Goal: Information Seeking & Learning: Learn about a topic

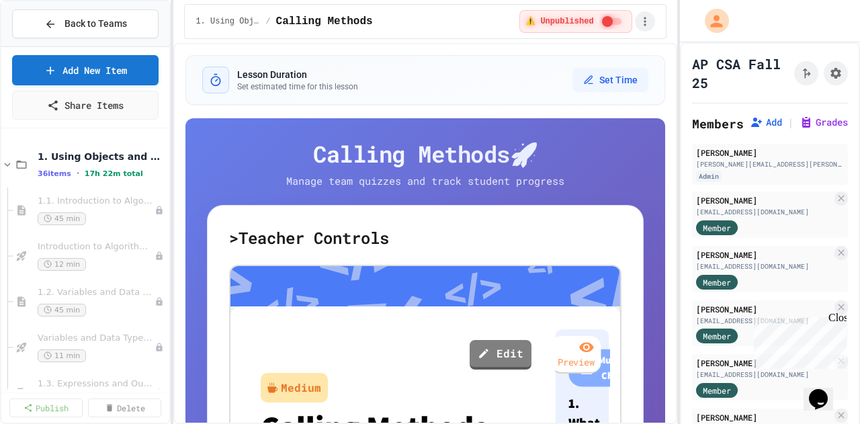
click at [644, 21] on icon "button" at bounding box center [645, 21] width 2 height 9
click at [181, 423] on div at bounding box center [430, 425] width 860 height 0
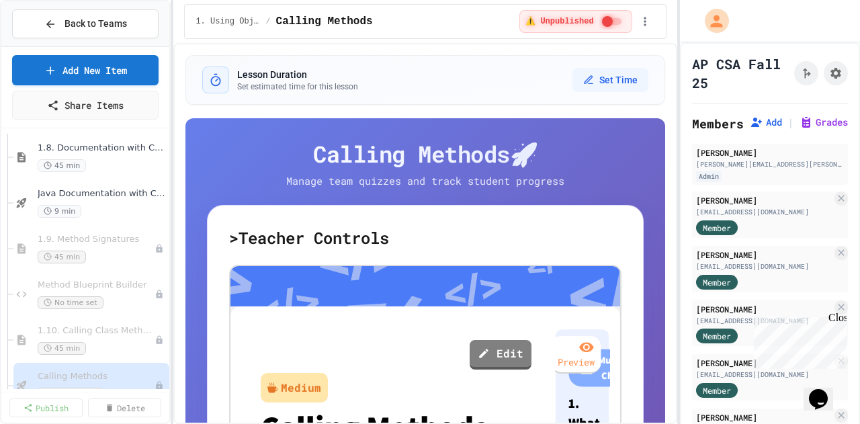
scroll to position [648, 0]
click at [94, 196] on span "Java Documentation with Comments - Topic 1.8" at bounding box center [96, 192] width 116 height 11
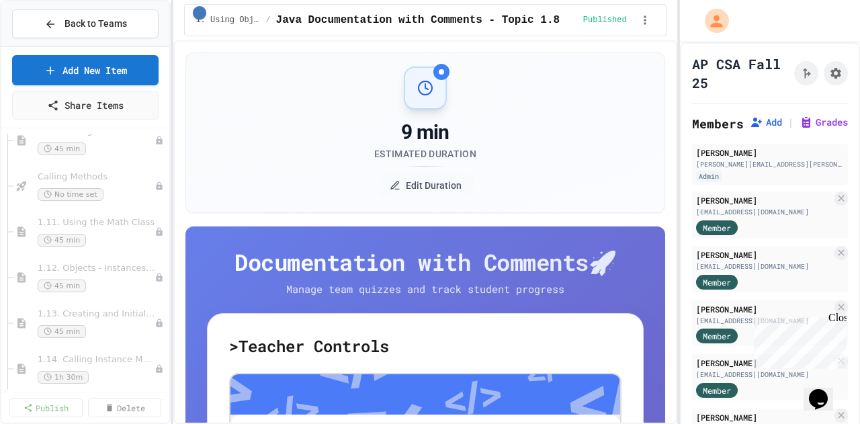
scroll to position [743, 0]
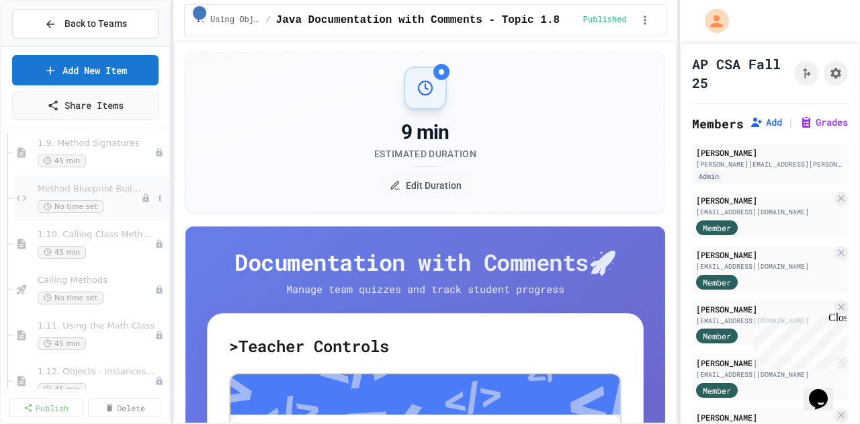
click at [114, 196] on div "Method Blueprint Builder No time set" at bounding box center [89, 198] width 103 height 30
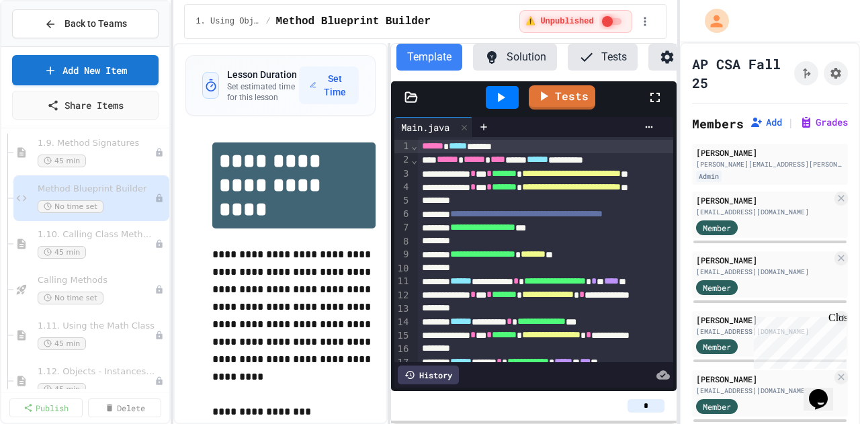
scroll to position [0, 50]
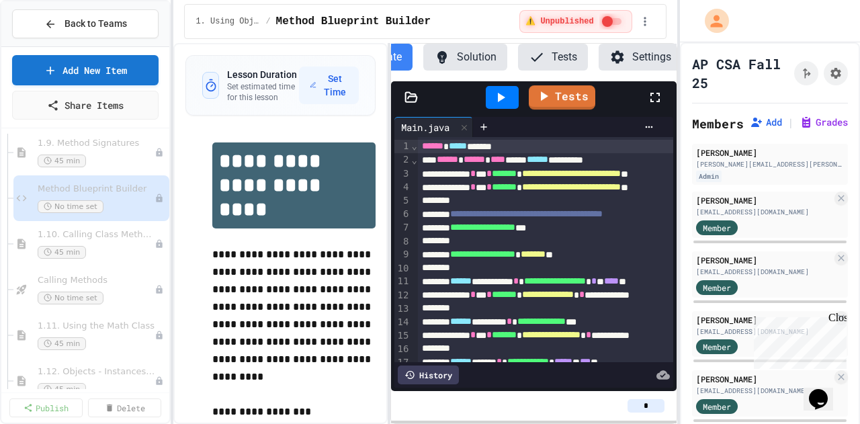
click at [632, 49] on button "Settings" at bounding box center [640, 57] width 83 height 27
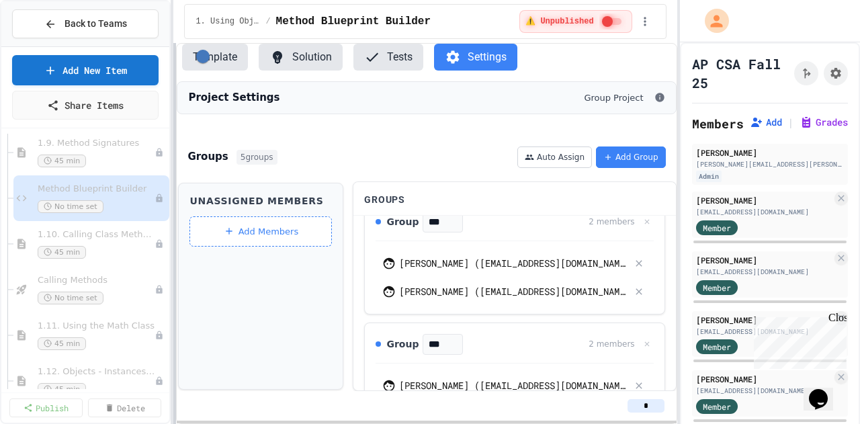
scroll to position [0, 0]
click at [56, 259] on div "**********" at bounding box center [430, 212] width 860 height 424
click at [640, 229] on button at bounding box center [647, 222] width 14 height 14
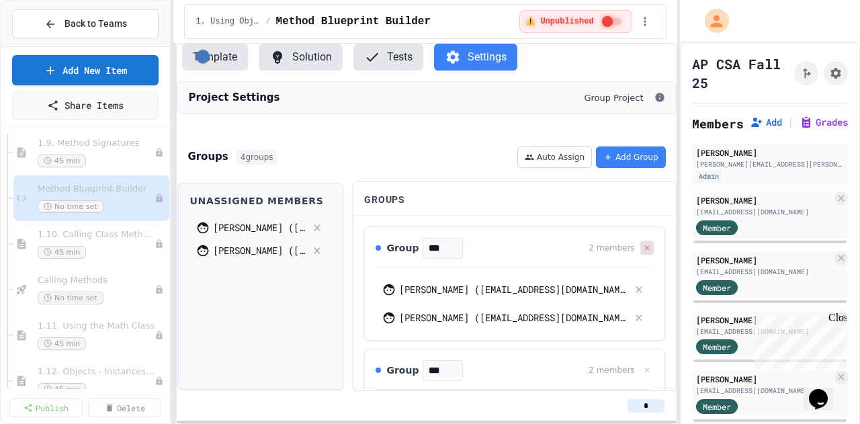
click at [640, 255] on button at bounding box center [647, 248] width 14 height 14
click at [642, 253] on icon at bounding box center [646, 248] width 9 height 9
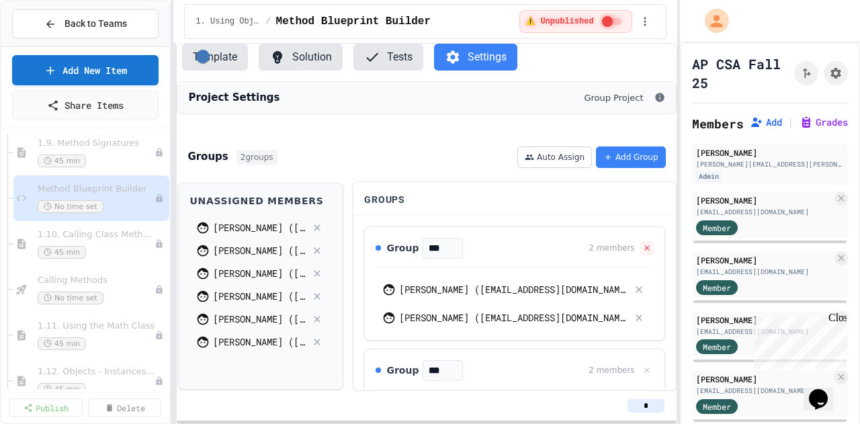
click at [642, 253] on icon at bounding box center [646, 248] width 9 height 9
click at [646, 250] on icon at bounding box center [646, 247] width 5 height 5
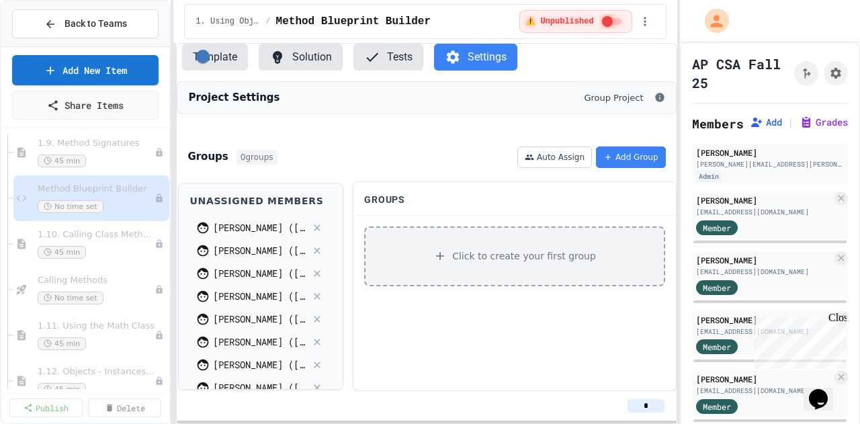
click at [531, 267] on div "Click to create your first group" at bounding box center [514, 256] width 300 height 60
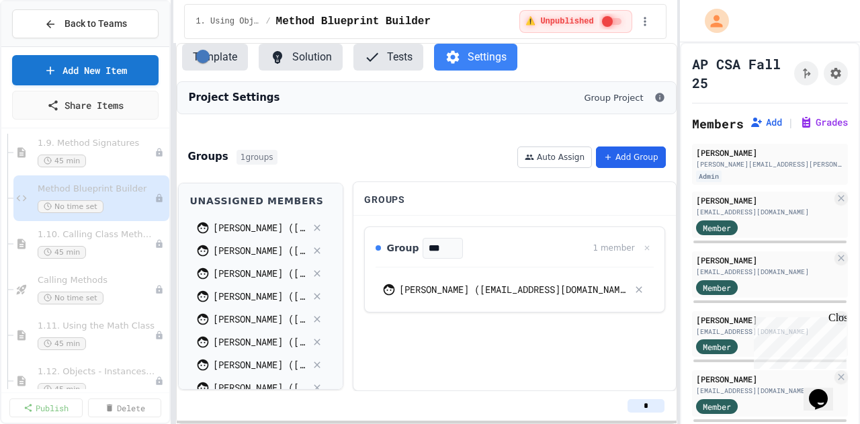
click at [609, 168] on button "Add Group" at bounding box center [631, 157] width 70 height 22
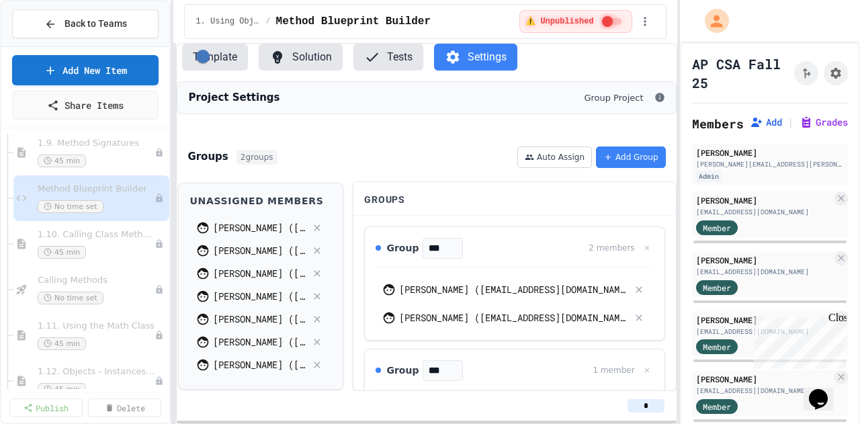
scroll to position [5, 0]
click at [650, 165] on button "Add Group" at bounding box center [631, 157] width 70 height 22
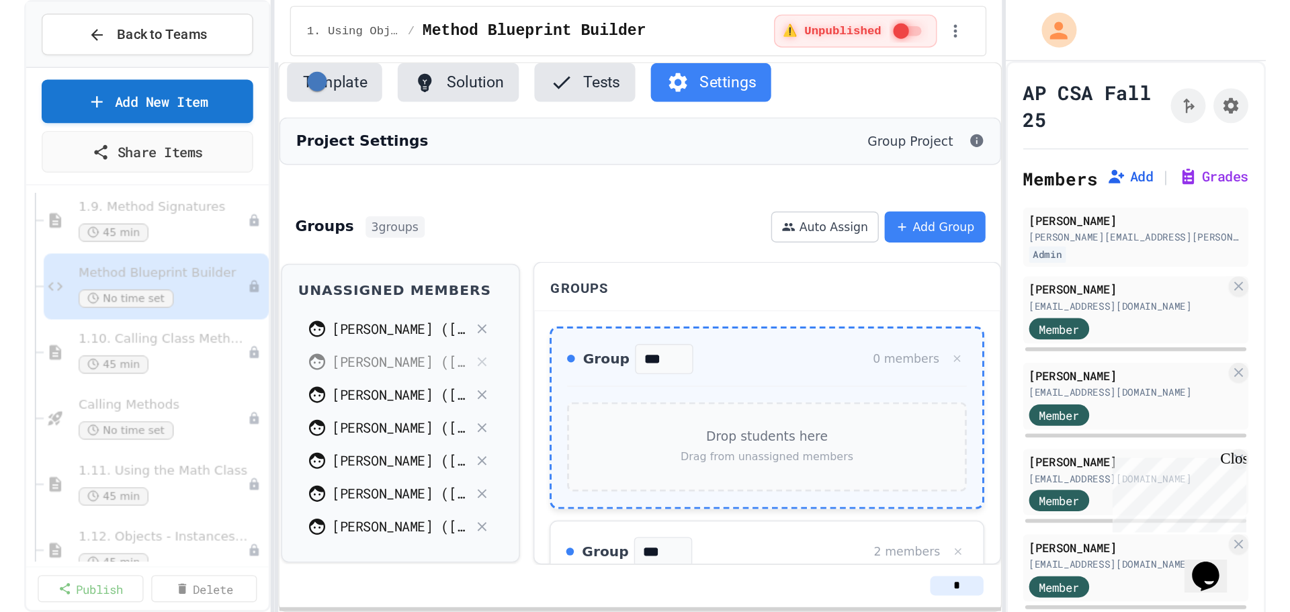
scroll to position [0, 0]
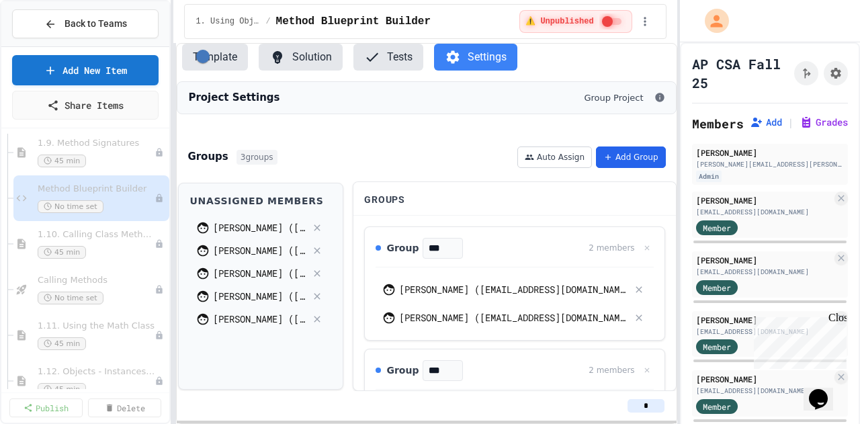
click at [624, 167] on button "Add Group" at bounding box center [631, 157] width 70 height 22
click at [627, 168] on button "Add Group" at bounding box center [631, 157] width 70 height 22
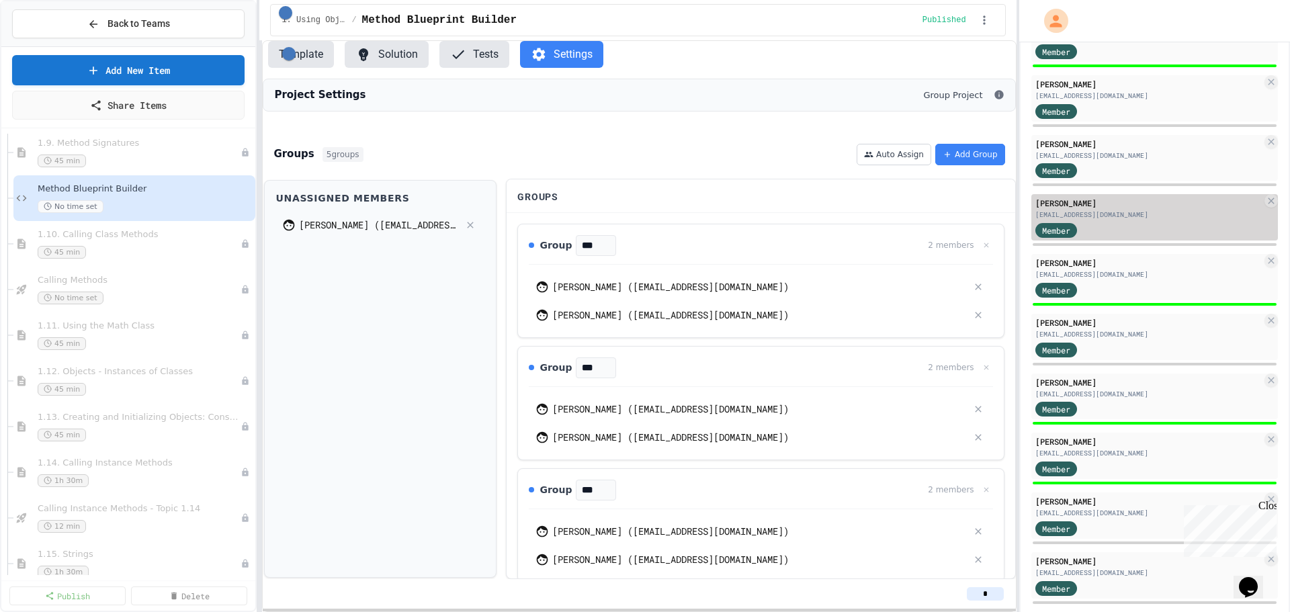
scroll to position [184, 0]
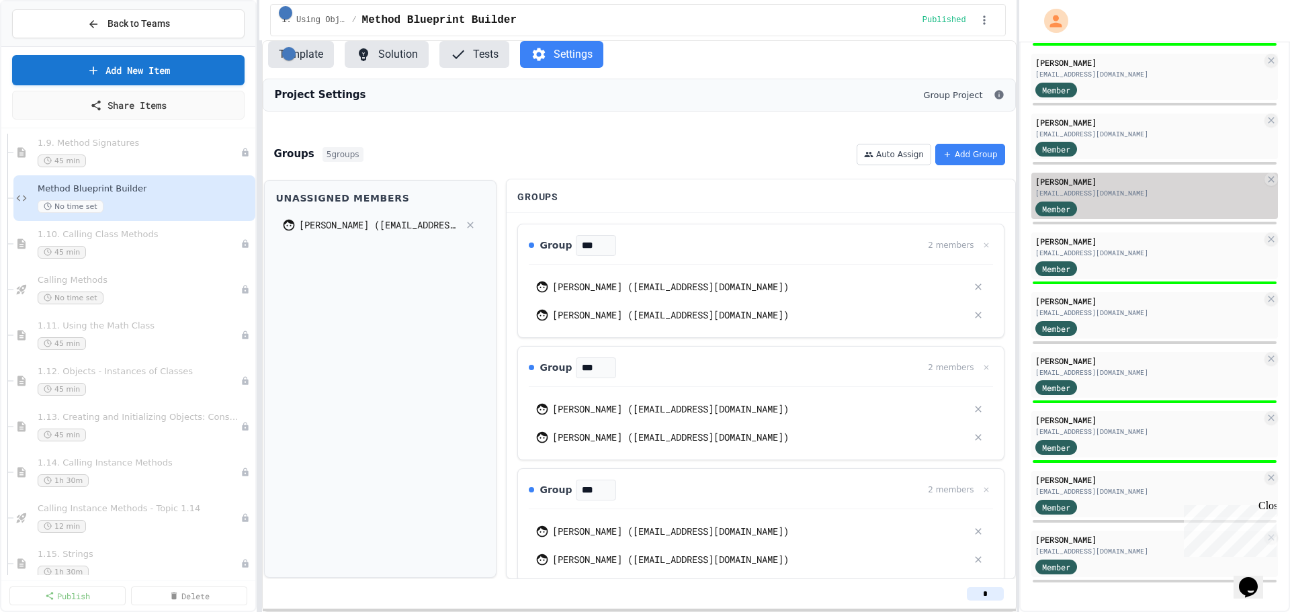
click at [859, 184] on div "[PERSON_NAME]" at bounding box center [1148, 181] width 226 height 12
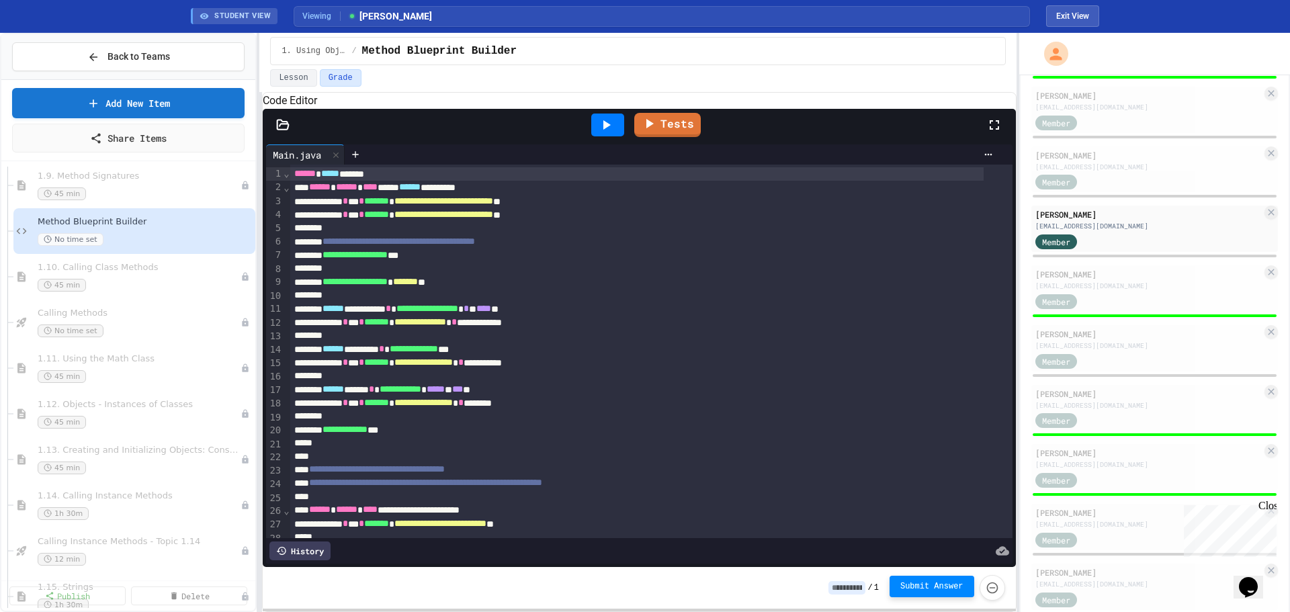
click at [859, 423] on span "Submit Answer" at bounding box center [931, 586] width 63 height 11
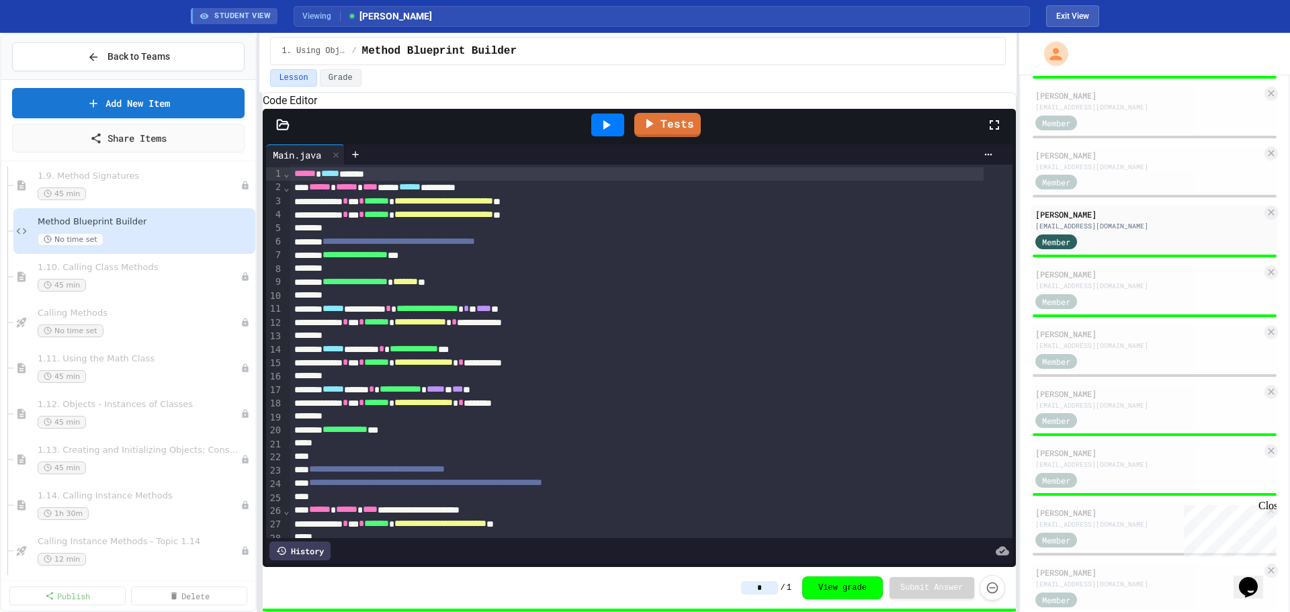
type input "*"
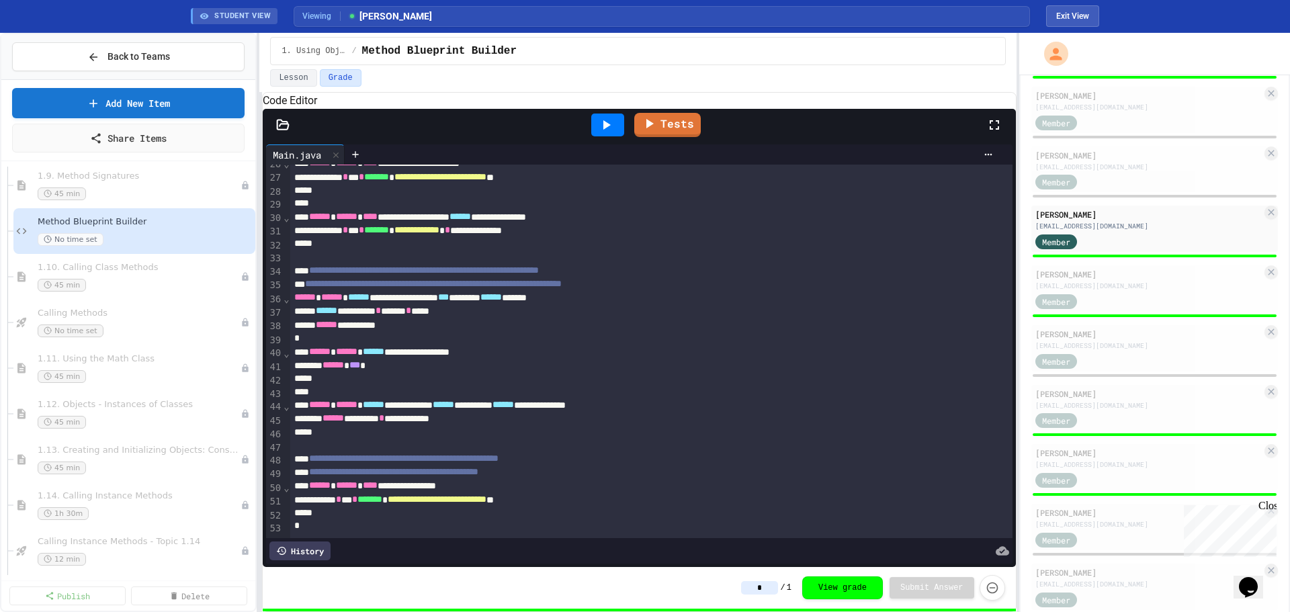
scroll to position [217, 0]
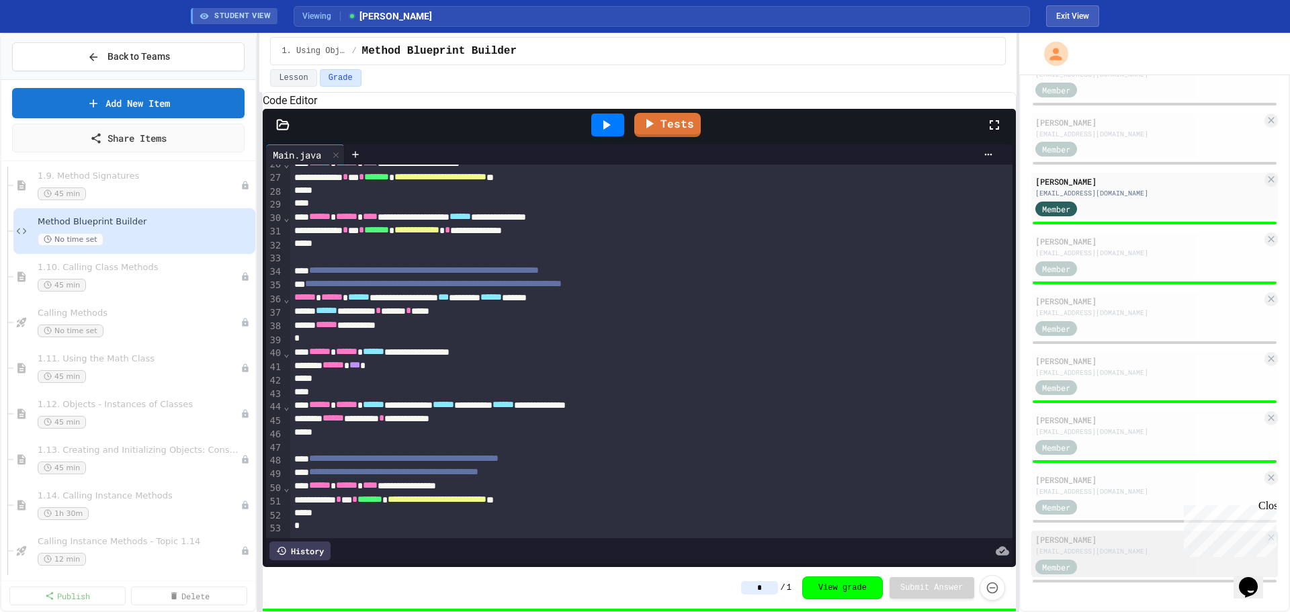
click at [859, 423] on div "[PERSON_NAME]" at bounding box center [1148, 540] width 226 height 12
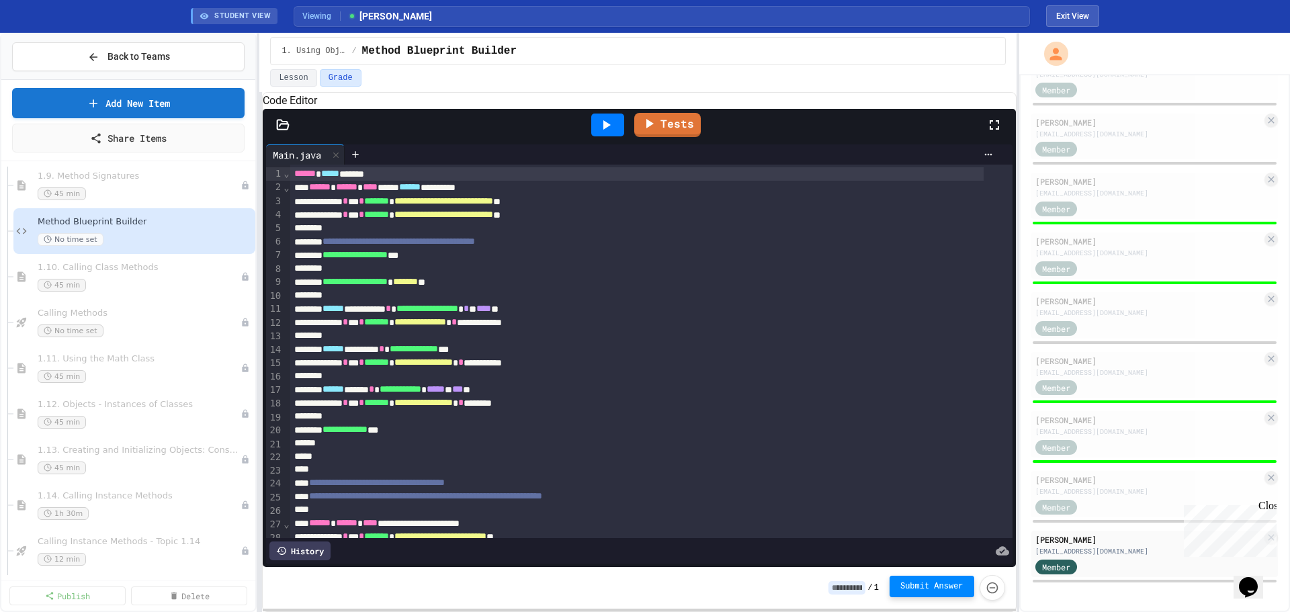
click at [859, 423] on button "Submit Answer" at bounding box center [932, 587] width 85 height 22
type input "*"
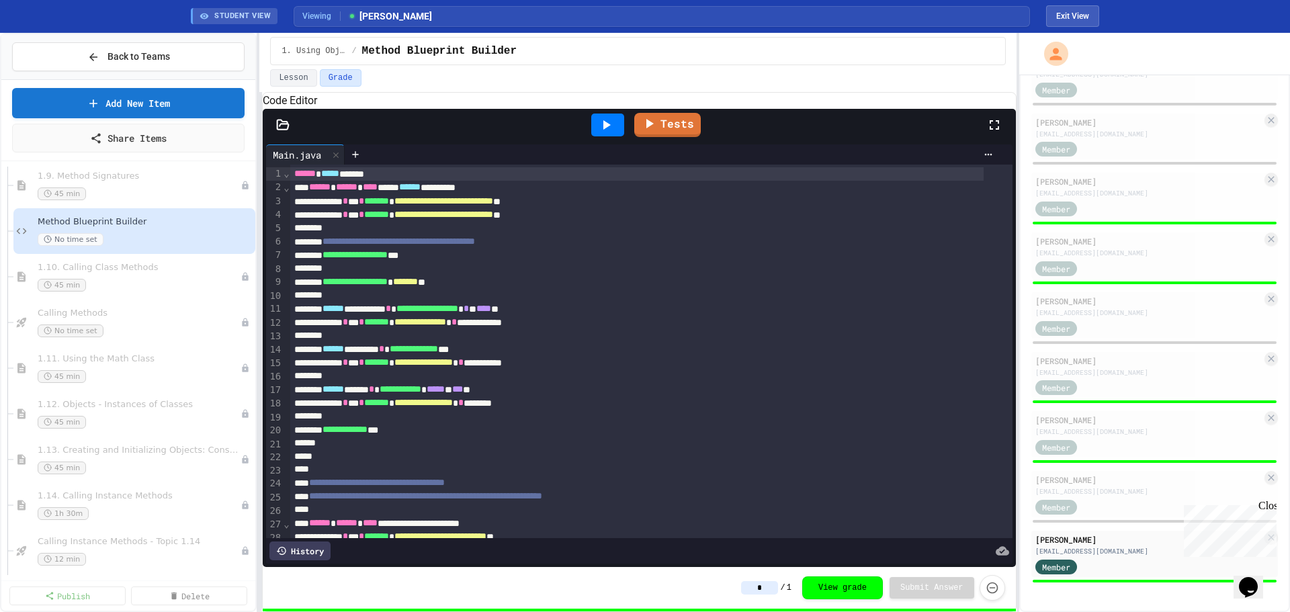
click at [859, 423] on div "Member" at bounding box center [1148, 506] width 226 height 17
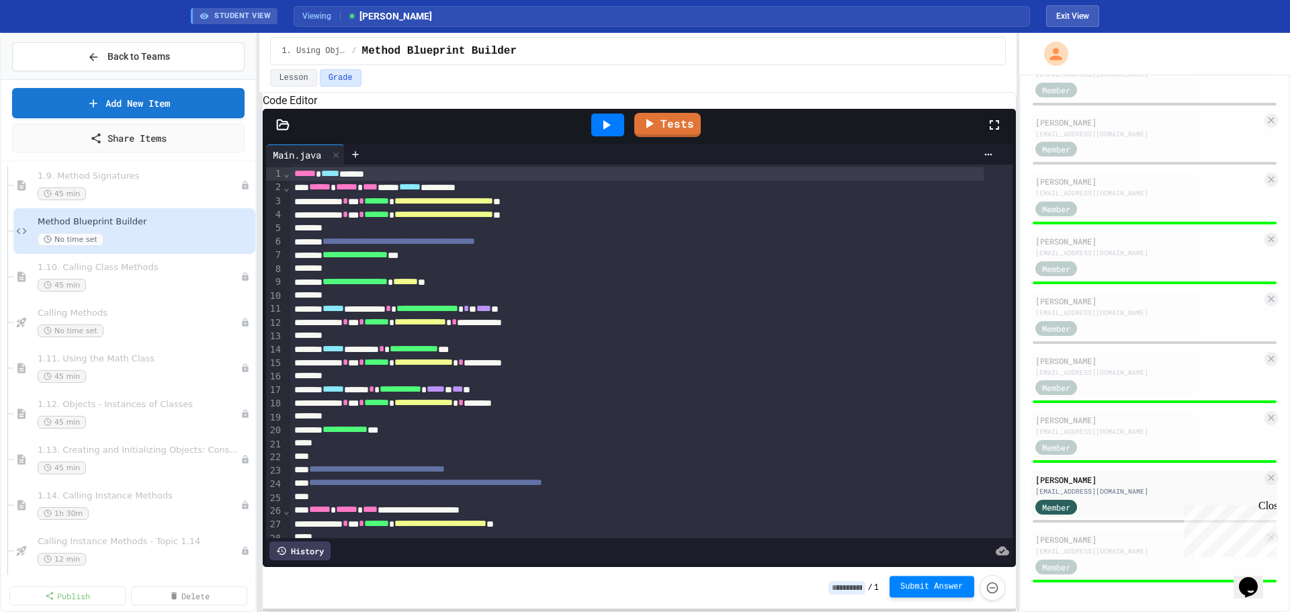
click at [859, 423] on span "Submit Answer" at bounding box center [931, 586] width 63 height 11
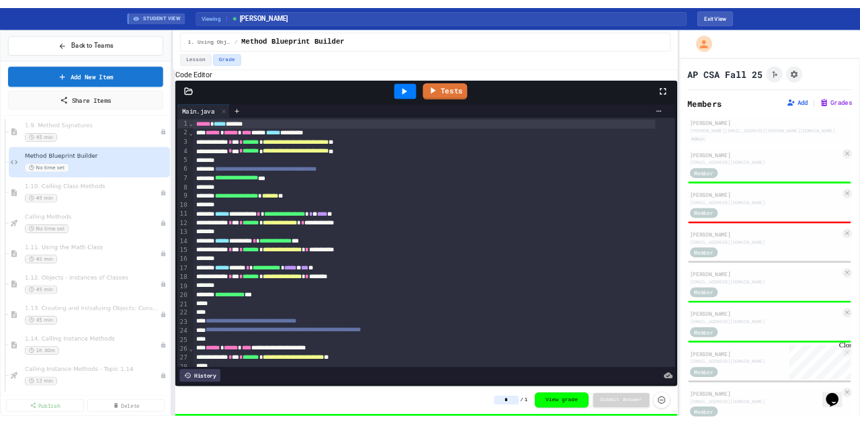
scroll to position [743, 0]
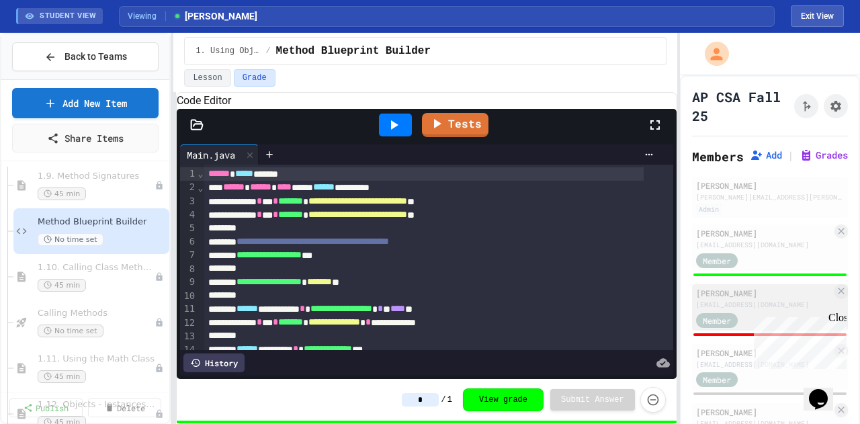
click at [715, 310] on div "[EMAIL_ADDRESS][DOMAIN_NAME]" at bounding box center [764, 305] width 136 height 10
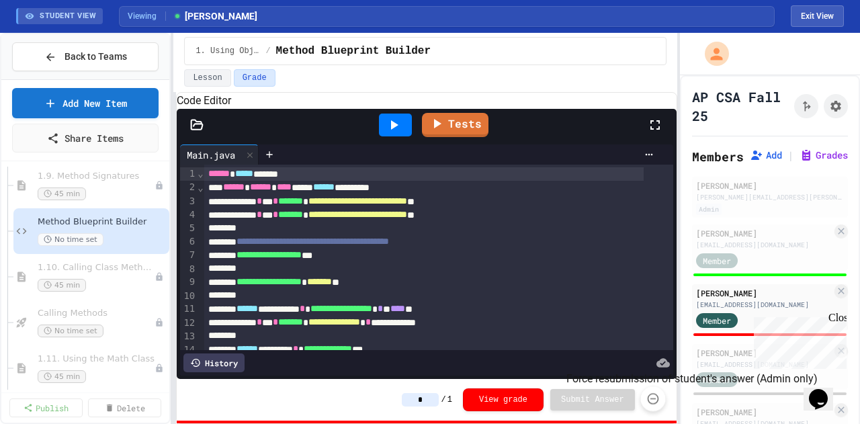
click at [649, 402] on icon "Force resubmission of student's answer (Admin only)" at bounding box center [652, 398] width 11 height 11
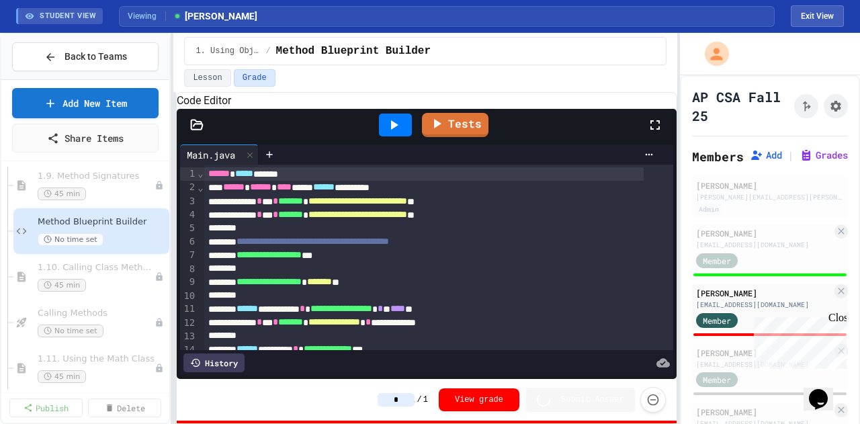
click at [842, 317] on div "Close" at bounding box center [836, 320] width 17 height 17
type input "*"
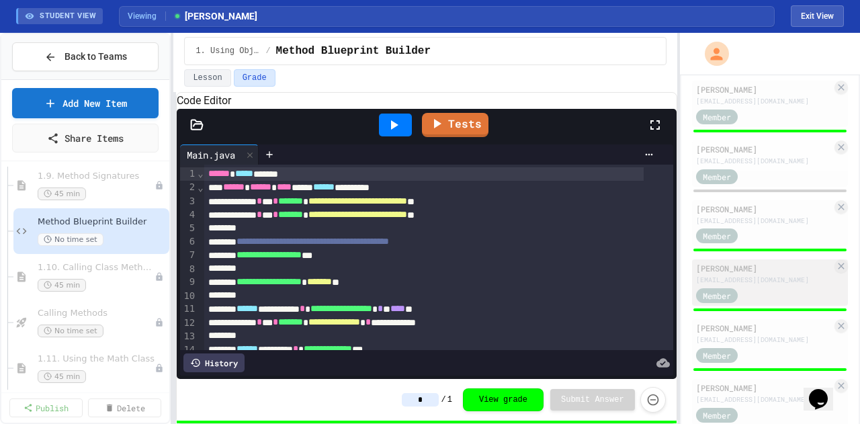
scroll to position [370, 0]
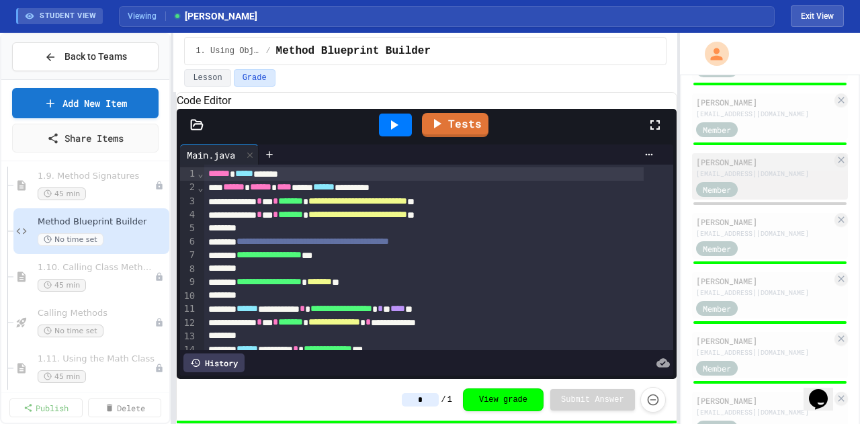
click at [763, 179] on div "[EMAIL_ADDRESS][DOMAIN_NAME]" at bounding box center [764, 174] width 136 height 10
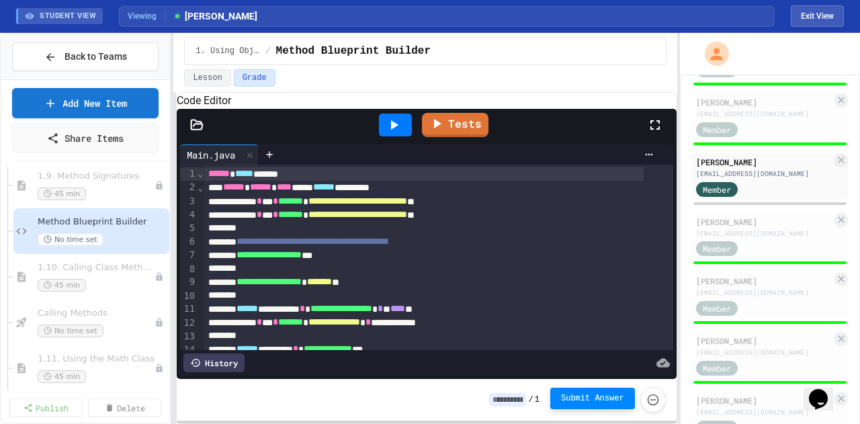
click at [610, 392] on button "Submit Answer" at bounding box center [592, 399] width 85 height 22
type input "*"
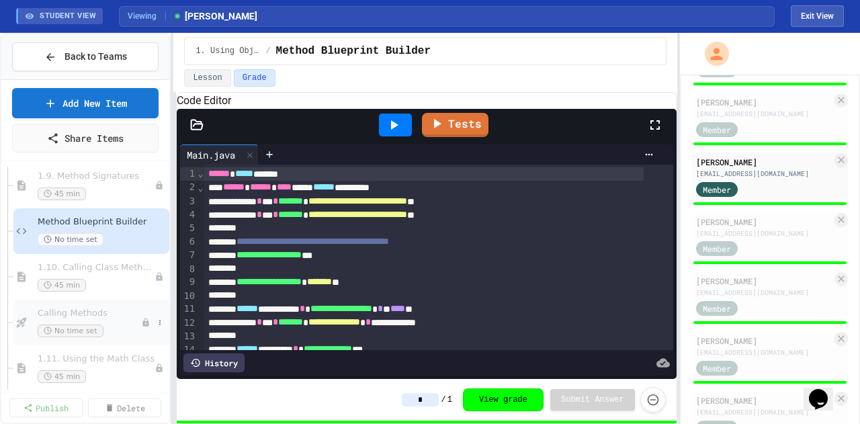
click at [99, 325] on div "No time set" at bounding box center [89, 331] width 103 height 13
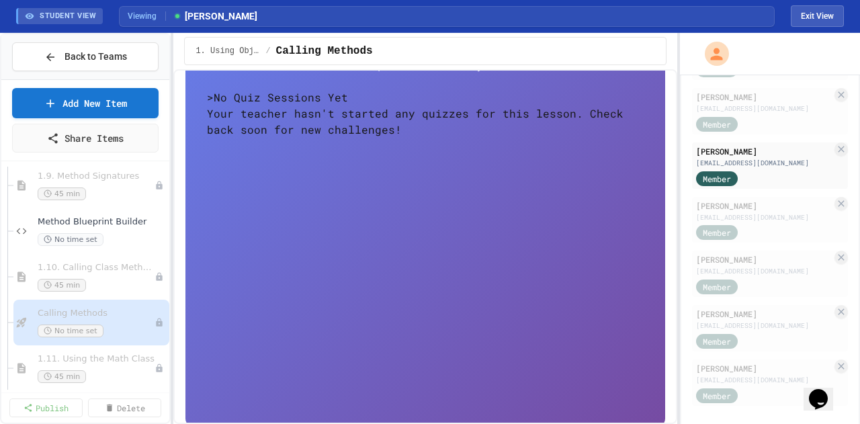
scroll to position [107, 0]
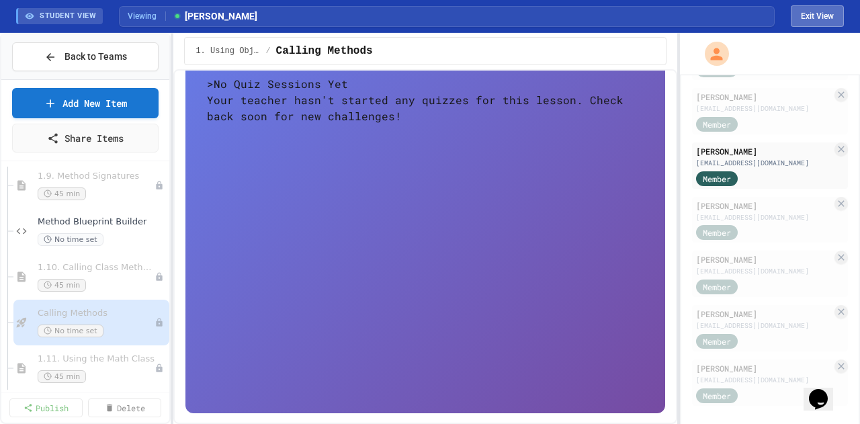
click at [833, 9] on button "Exit View" at bounding box center [817, 16] width 53 height 22
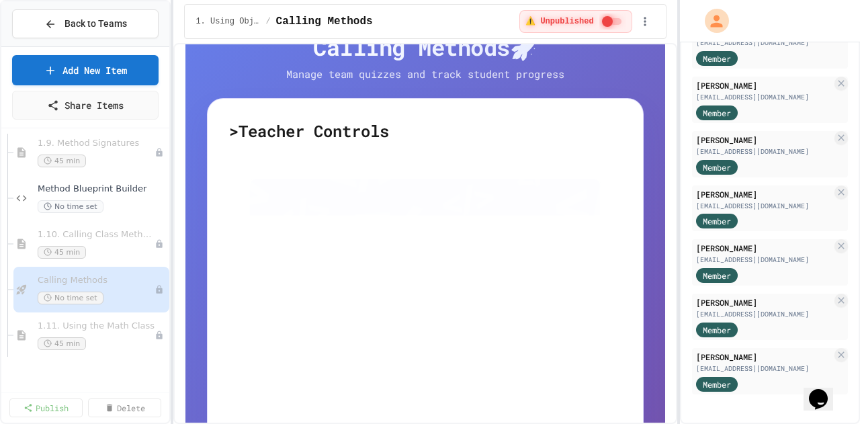
scroll to position [155, 0]
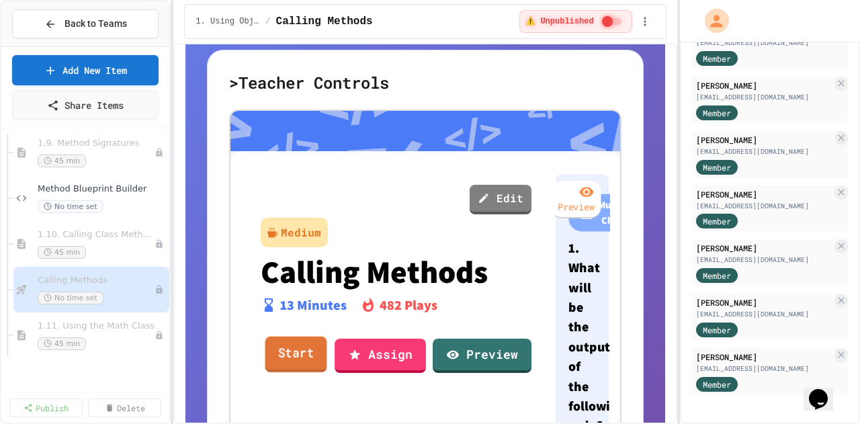
click at [282, 347] on link "Start" at bounding box center [296, 355] width 62 height 36
